Goal: Use online tool/utility: Utilize a website feature to perform a specific function

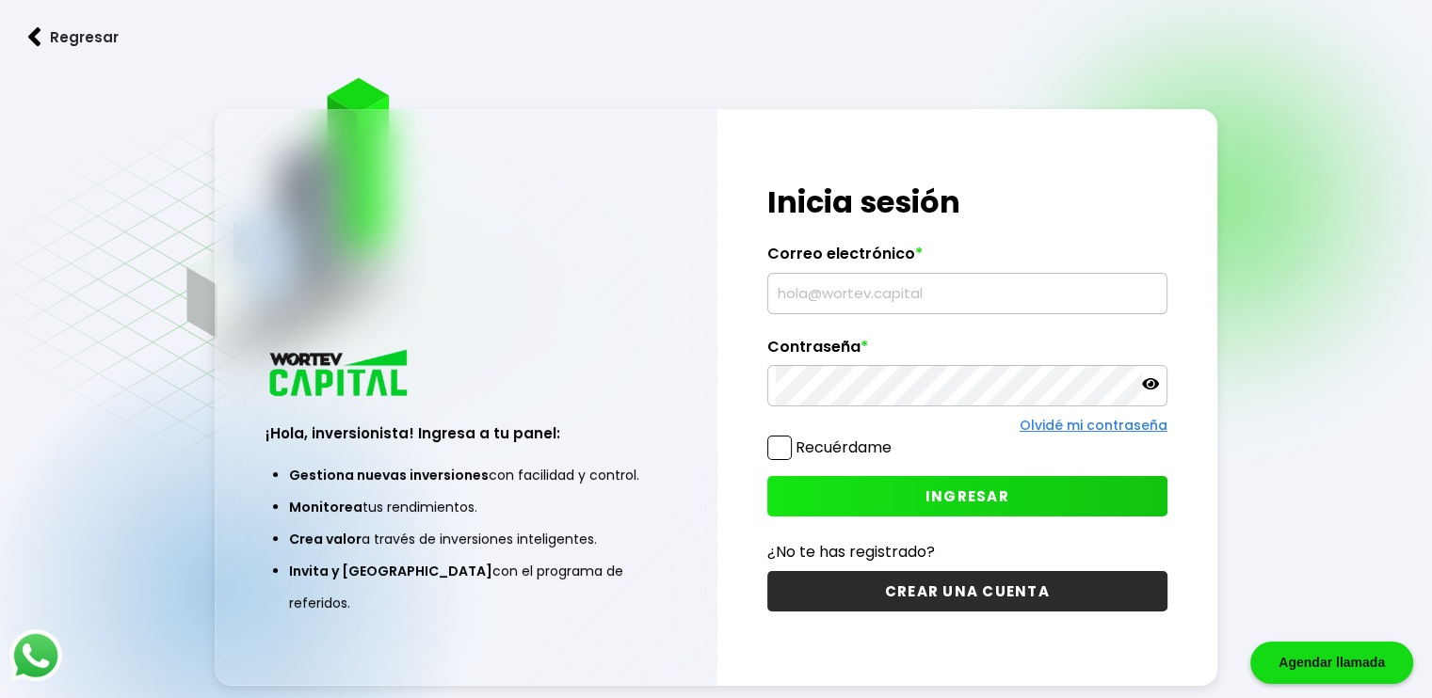
click at [851, 298] on input "text" at bounding box center [967, 294] width 383 height 40
type input "[EMAIL_ADDRESS][DOMAIN_NAME]"
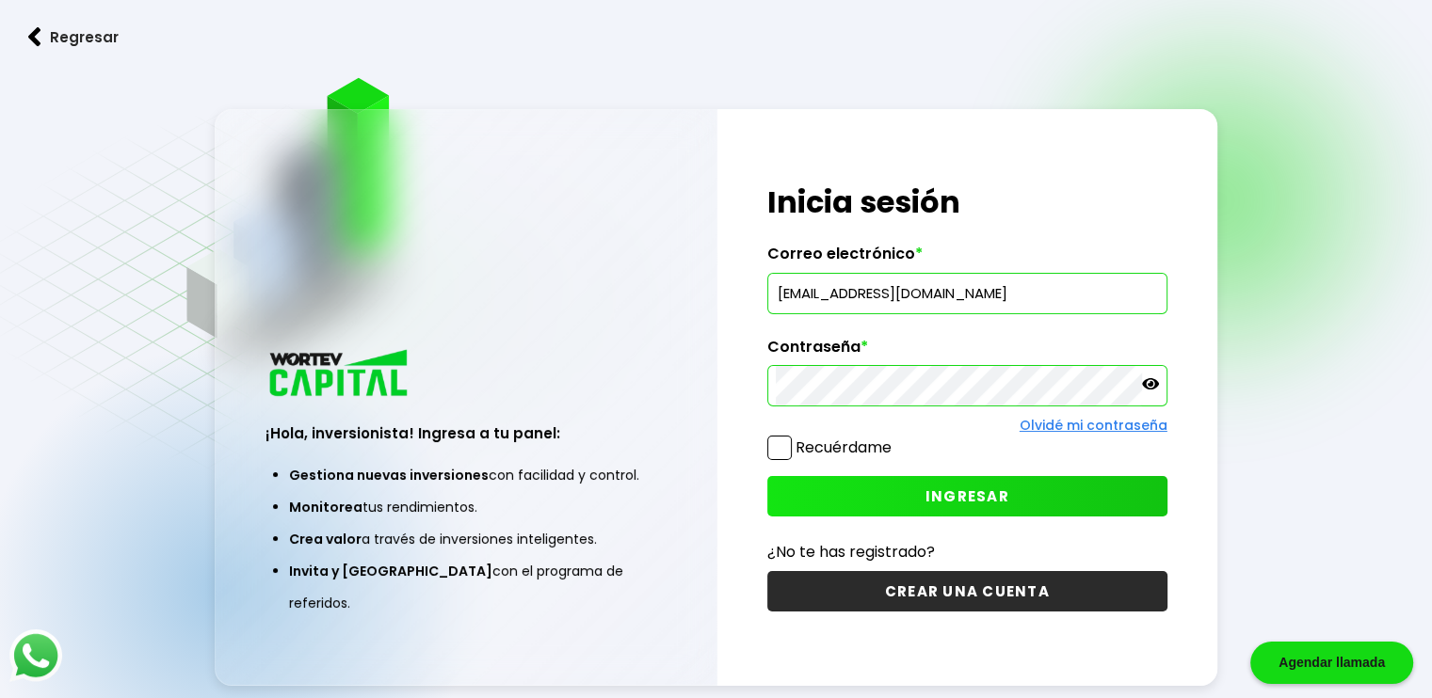
click at [1148, 381] on icon at bounding box center [1150, 384] width 17 height 17
click at [976, 494] on span "INGRESAR" at bounding box center [967, 497] width 84 height 20
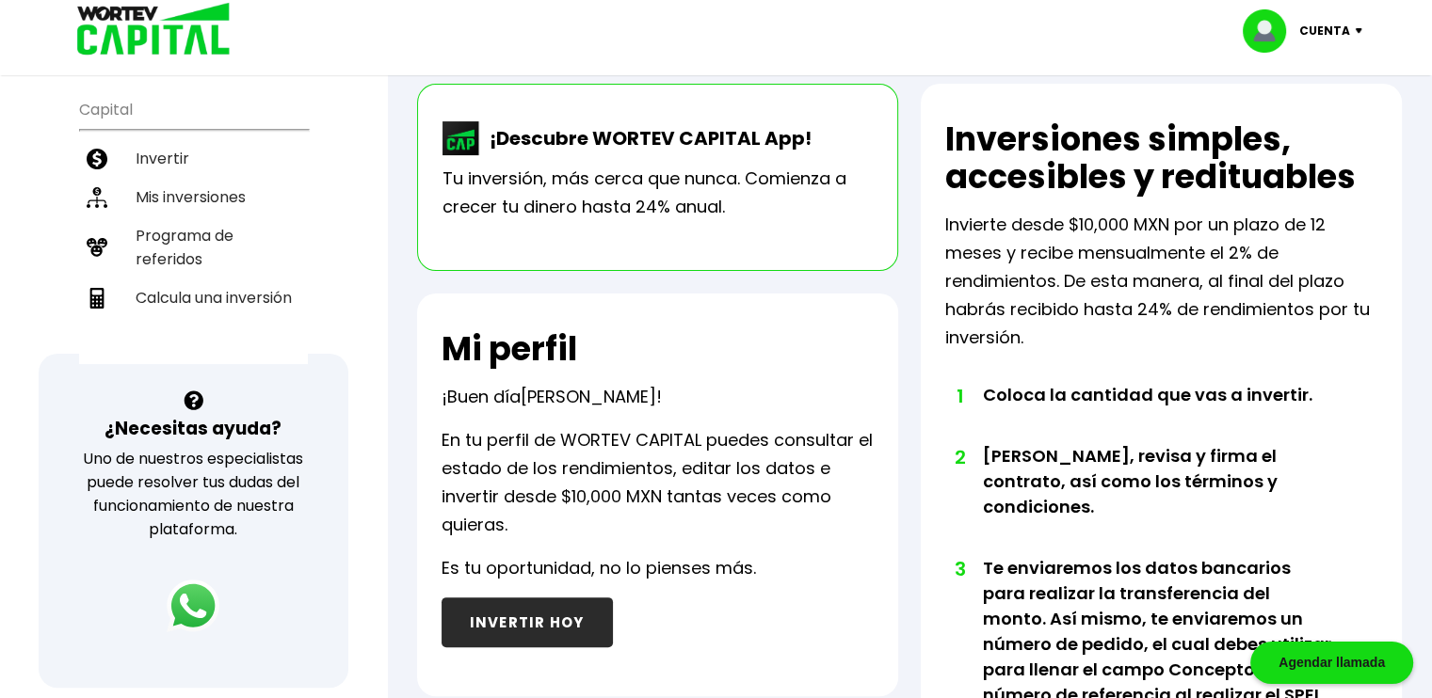
scroll to position [74, 0]
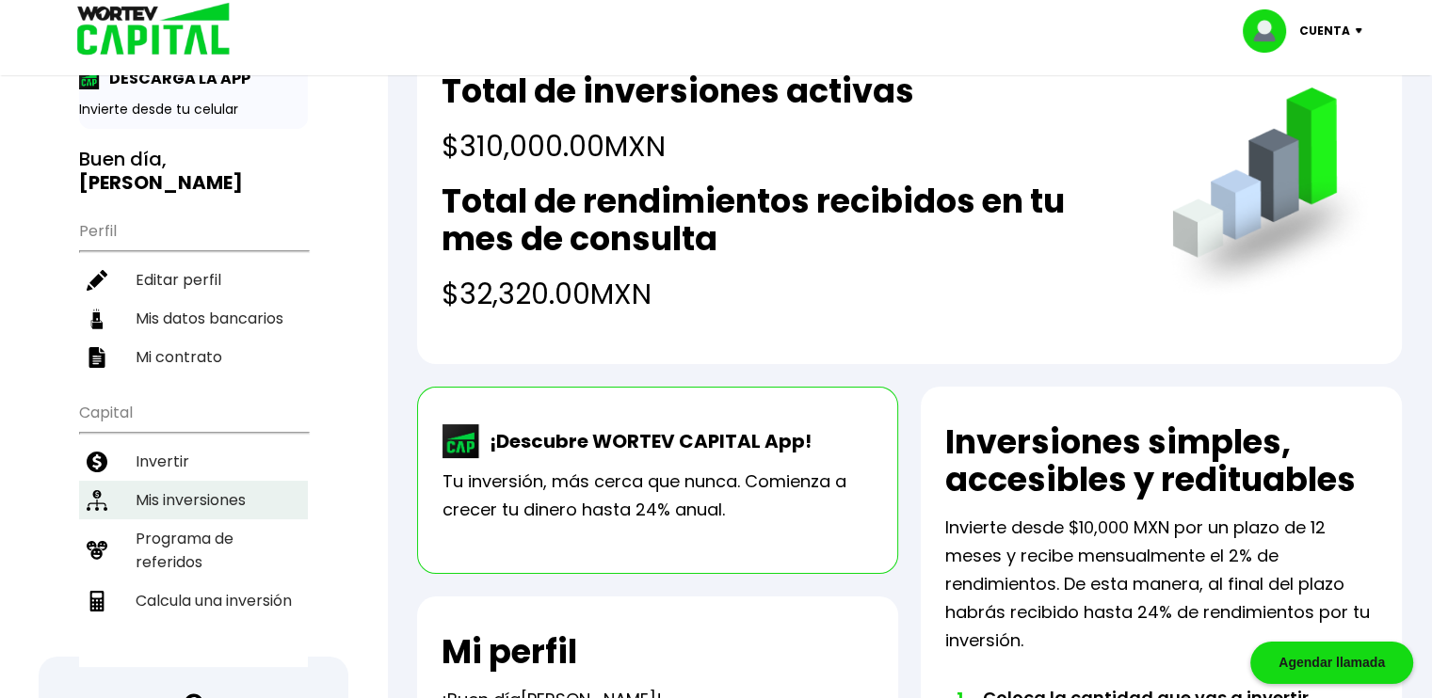
click at [227, 481] on li "Mis inversiones" at bounding box center [193, 500] width 229 height 39
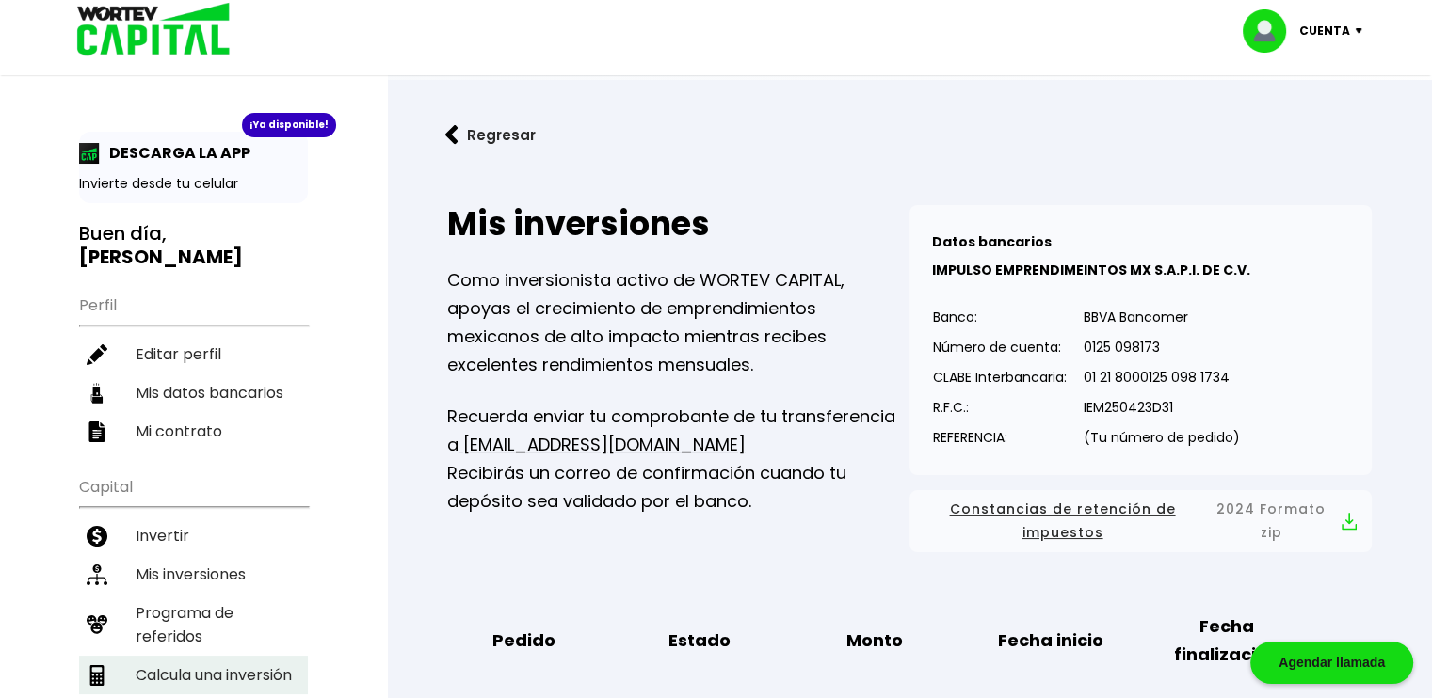
click at [222, 656] on li "Calcula una inversión" at bounding box center [193, 675] width 229 height 39
select select "1"
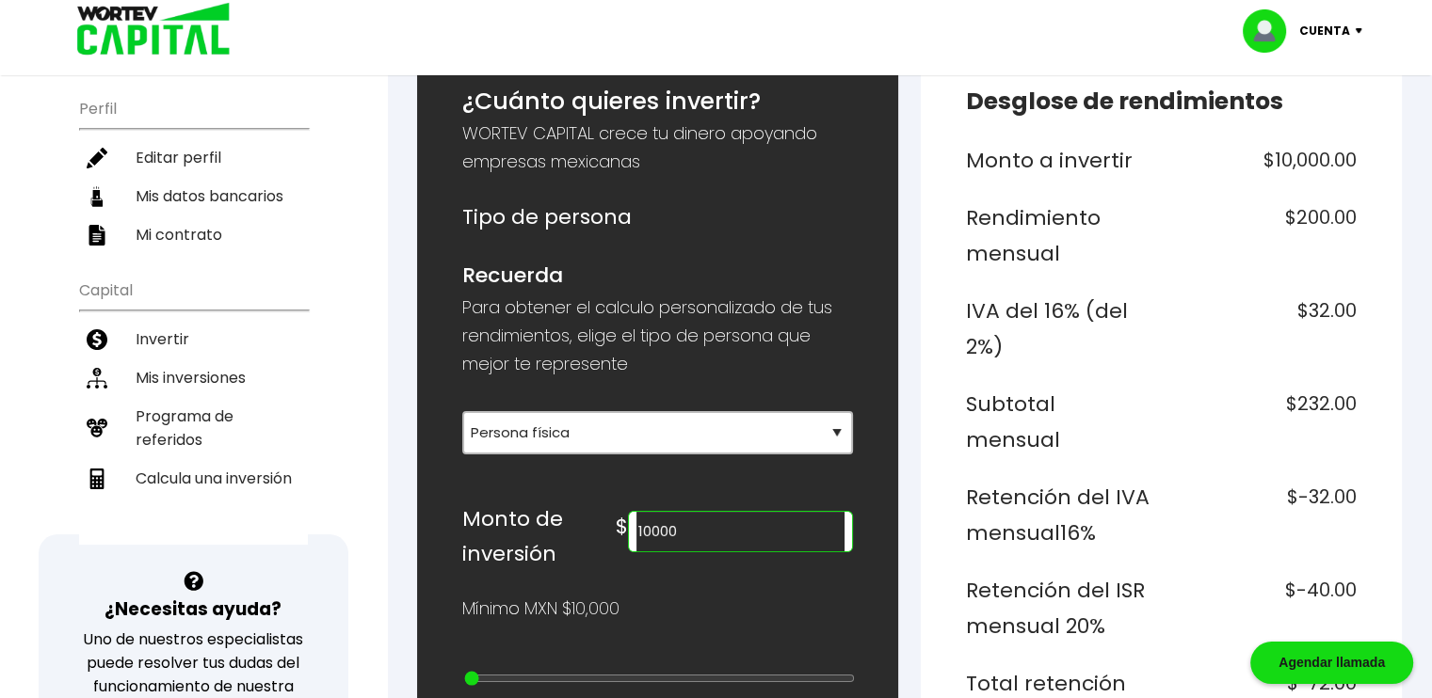
scroll to position [376, 0]
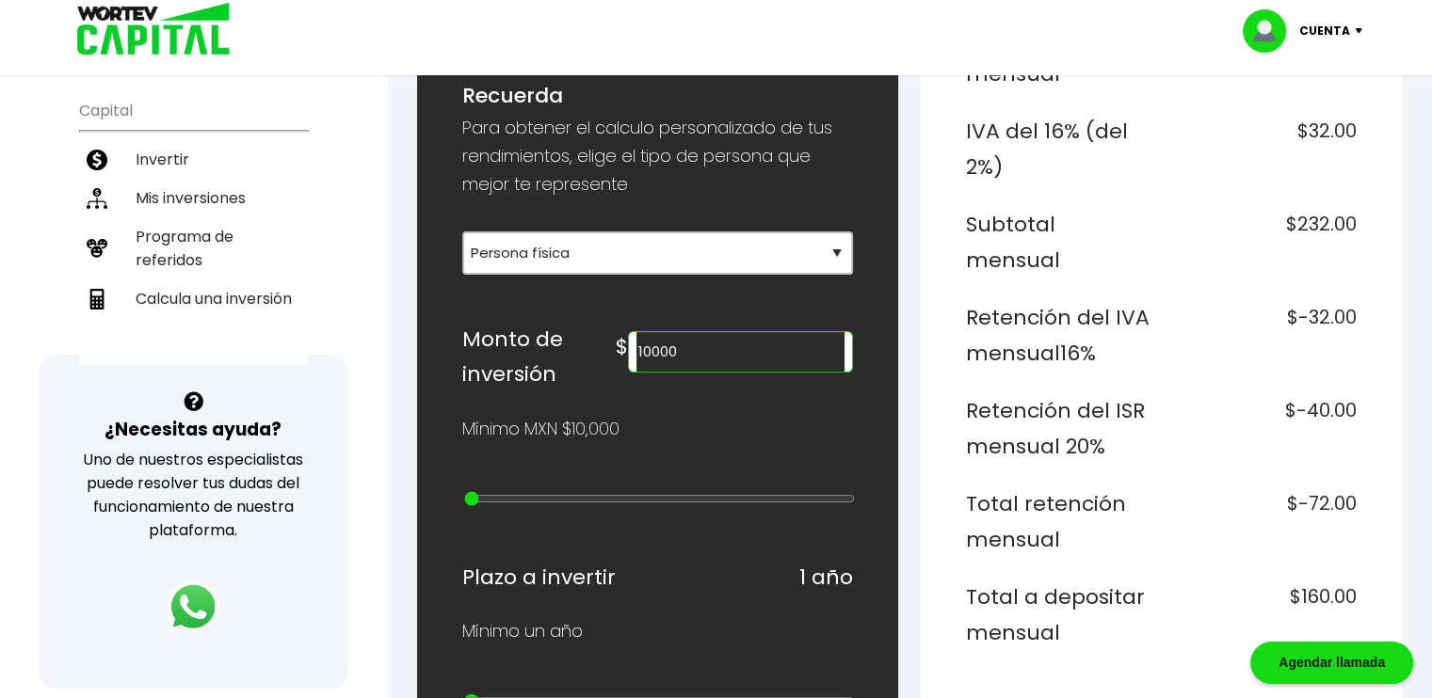
drag, startPoint x: 741, startPoint y: 343, endPoint x: 622, endPoint y: 348, distance: 118.7
click at [622, 348] on div "Monto de inversión $ 10000" at bounding box center [657, 357] width 391 height 71
type input "3"
type input "4"
drag, startPoint x: 739, startPoint y: 349, endPoint x: 628, endPoint y: 352, distance: 111.1
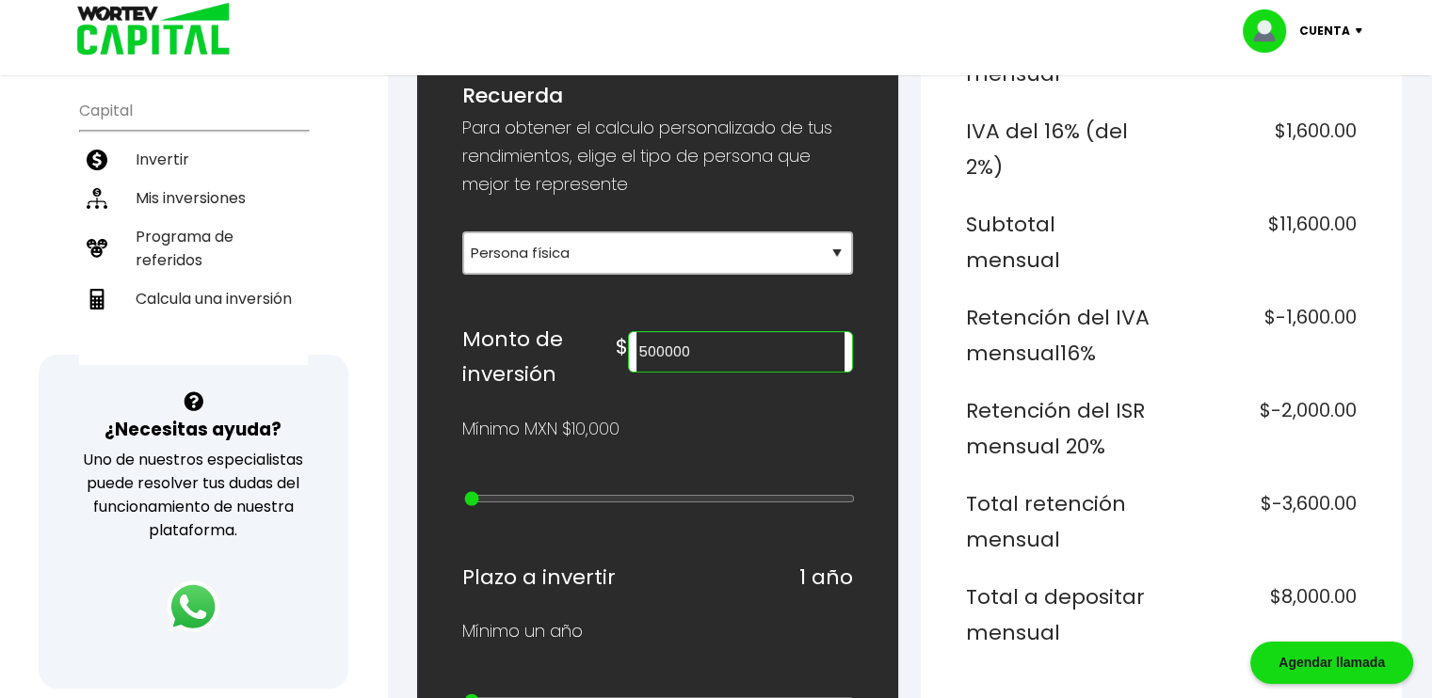
click at [629, 351] on div "Monto de inversión $ 500000" at bounding box center [657, 357] width 391 height 71
type input "700000"
drag, startPoint x: 757, startPoint y: 342, endPoint x: 629, endPoint y: 360, distance: 129.2
click at [629, 360] on div "Monto de inversión $ 700000" at bounding box center [657, 357] width 391 height 71
